Goal: Transaction & Acquisition: Book appointment/travel/reservation

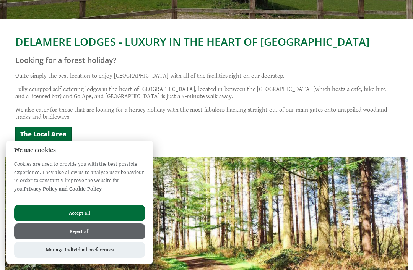
scroll to position [141, 0]
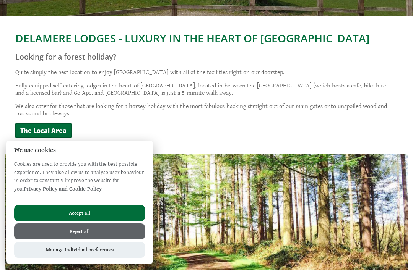
click at [132, 240] on button "Reject all" at bounding box center [79, 231] width 131 height 16
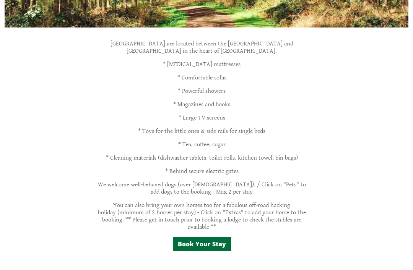
scroll to position [387, 0]
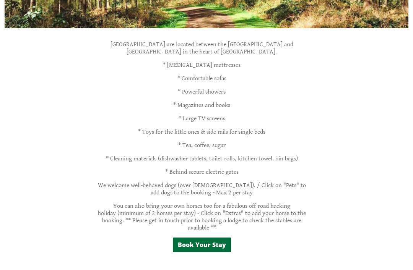
click at [221, 244] on link "Book Your Stay" at bounding box center [202, 245] width 58 height 15
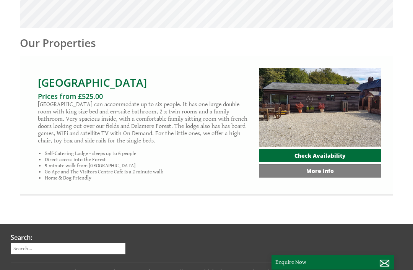
scroll to position [250, 0]
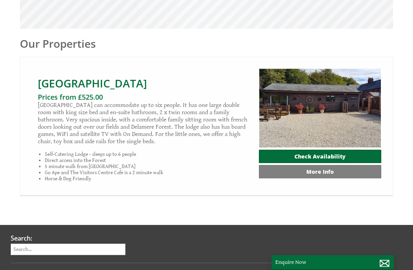
click at [352, 175] on link "More Info" at bounding box center [320, 171] width 122 height 13
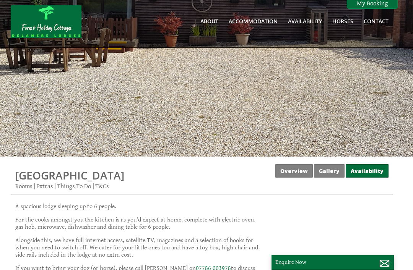
click at [301, 176] on link "Overview" at bounding box center [293, 170] width 37 height 13
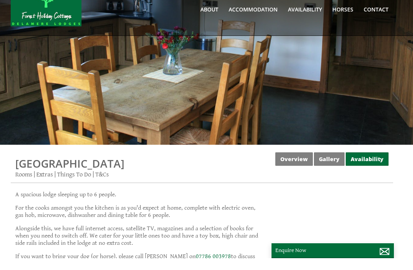
scroll to position [12, 0]
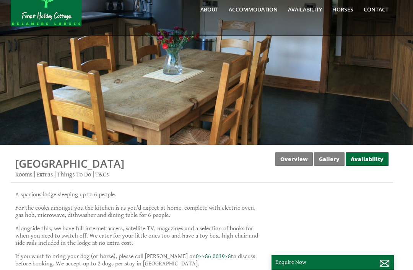
click at [316, 129] on div at bounding box center [206, 66] width 413 height 157
click at [372, 160] on link "Availability" at bounding box center [366, 158] width 43 height 13
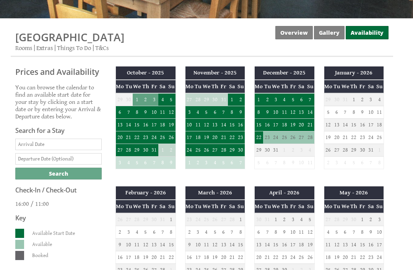
scroll to position [138, 0]
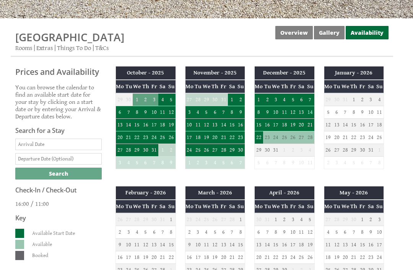
click at [300, 201] on th "Sa" at bounding box center [301, 206] width 8 height 13
click at [298, 220] on td "4" at bounding box center [301, 219] width 8 height 13
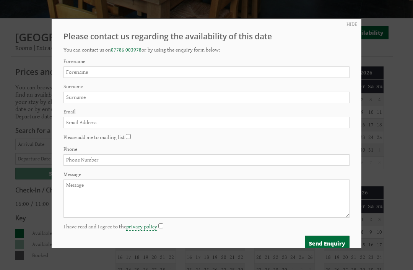
scroll to position [0, 0]
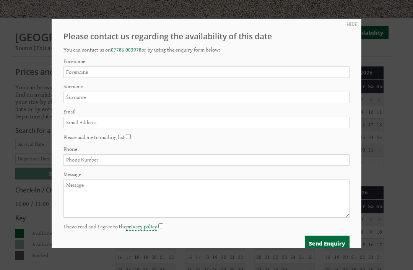
click at [396, 116] on div at bounding box center [206, 135] width 413 height 270
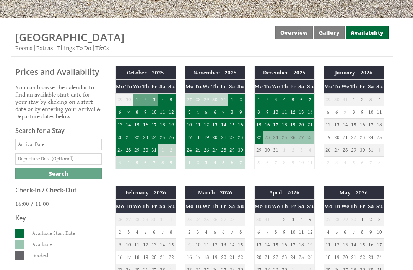
click at [376, 36] on link "Availability" at bounding box center [366, 32] width 43 height 13
